Goal: Navigation & Orientation: Find specific page/section

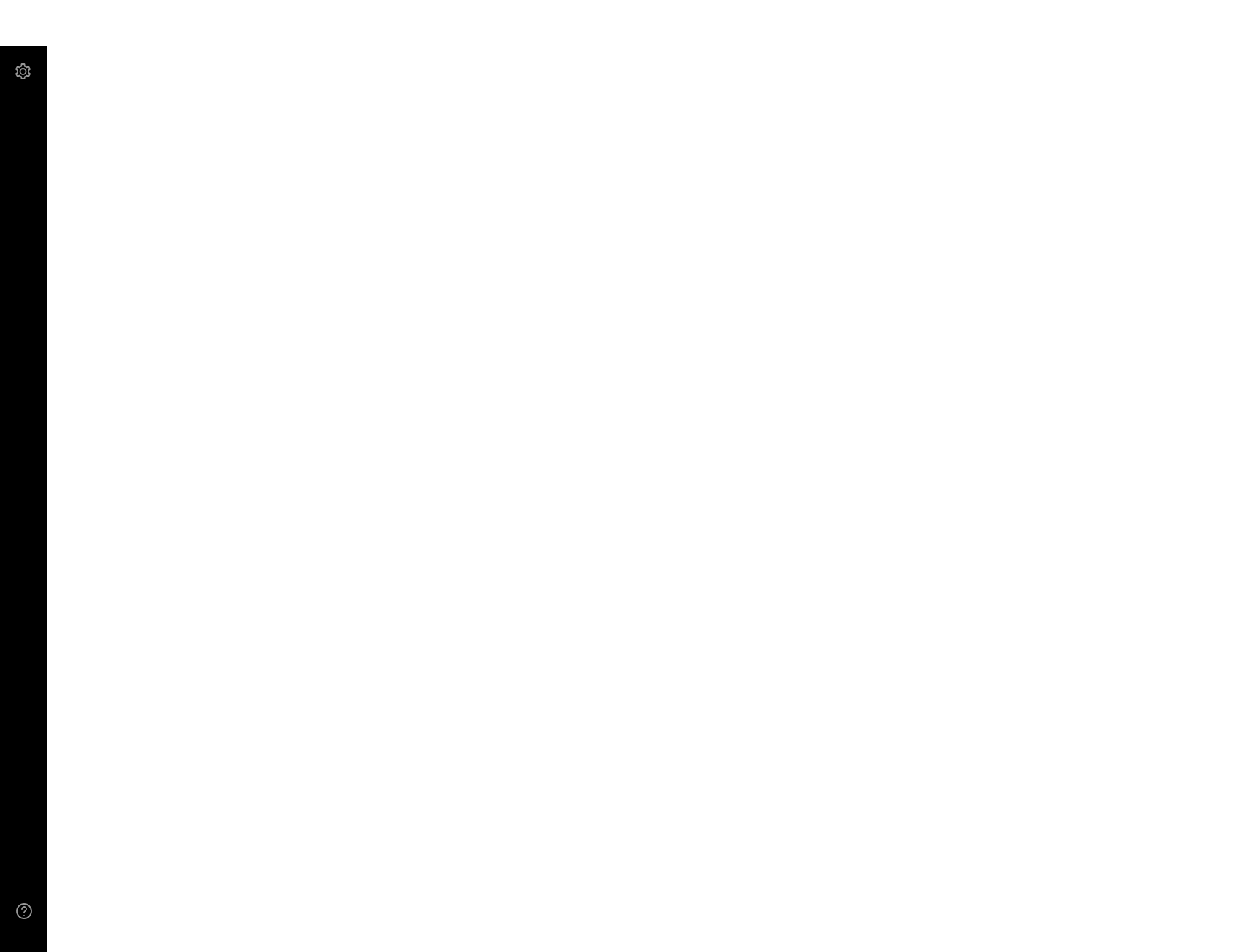
click at [524, 541] on main at bounding box center [623, 476] width 1247 height 952
